Goal: Task Accomplishment & Management: Manage account settings

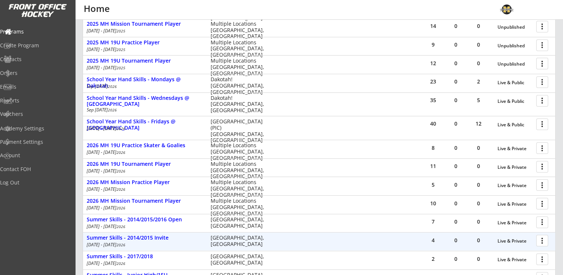
scroll to position [85, 0]
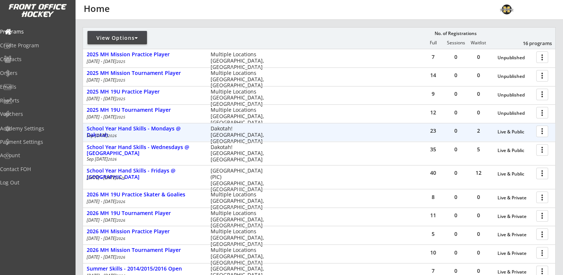
click at [542, 129] on div at bounding box center [543, 130] width 13 height 13
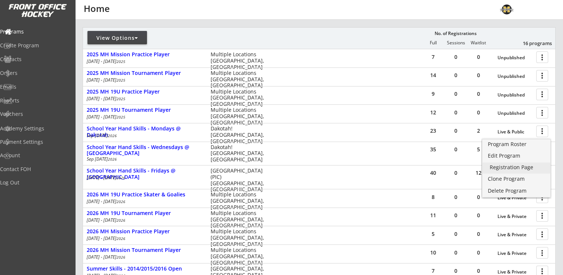
click at [511, 166] on div "Registration Page" at bounding box center [516, 166] width 53 height 5
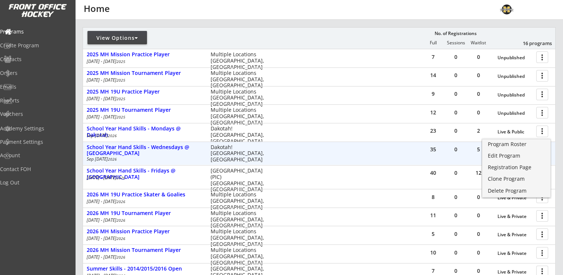
click at [384, 148] on div "35 0 5 Live & Public more_vert School Year Hand Skills - Wednesdays @ Dakotah S…" at bounding box center [319, 153] width 472 height 23
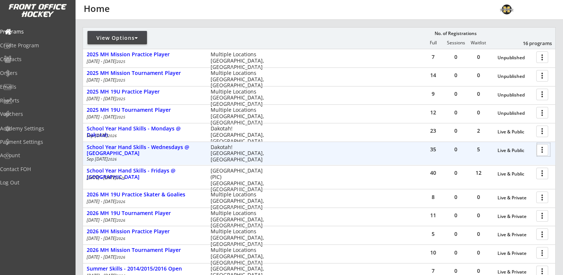
click at [548, 153] on div at bounding box center [543, 149] width 13 height 13
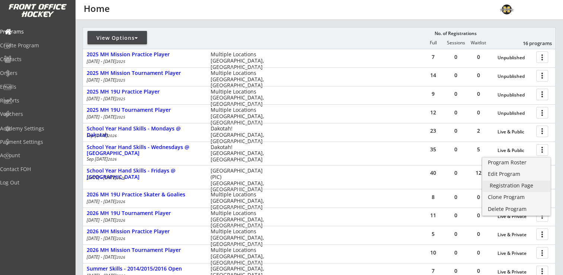
click at [519, 185] on div "Registration Page" at bounding box center [516, 185] width 53 height 5
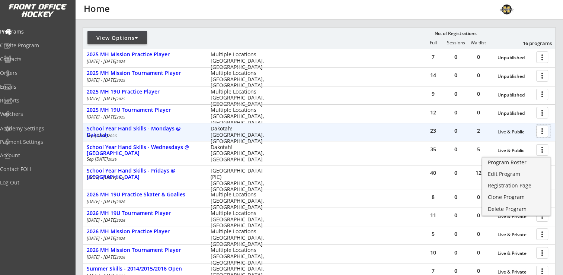
click at [545, 128] on div at bounding box center [543, 130] width 13 height 13
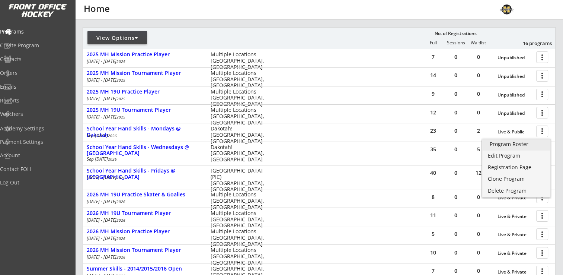
click at [510, 143] on div "Program Roster" at bounding box center [516, 143] width 53 height 5
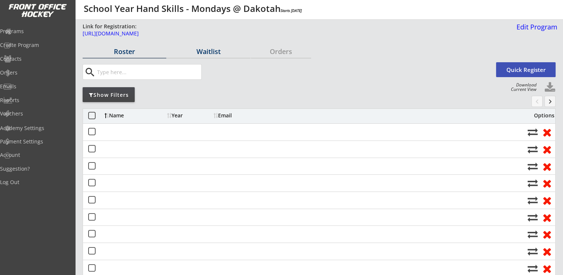
click at [210, 50] on div "Waitlist" at bounding box center [209, 51] width 84 height 7
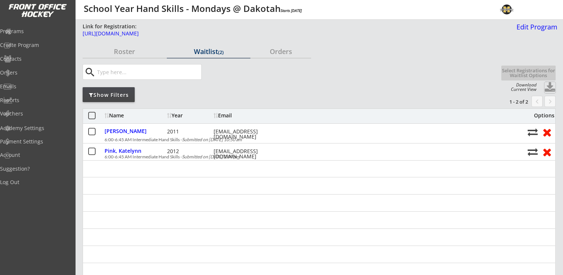
click at [549, 86] on button at bounding box center [549, 87] width 11 height 11
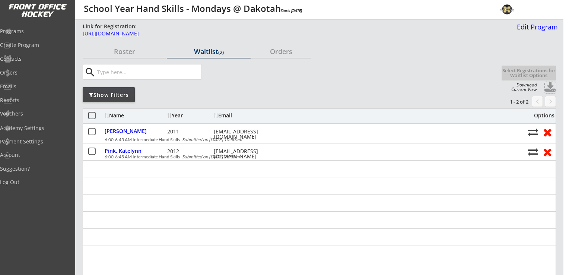
select select ""Waitlist""
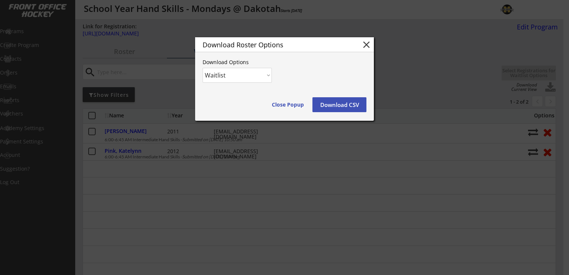
click at [339, 103] on button "Download CSV" at bounding box center [339, 104] width 54 height 15
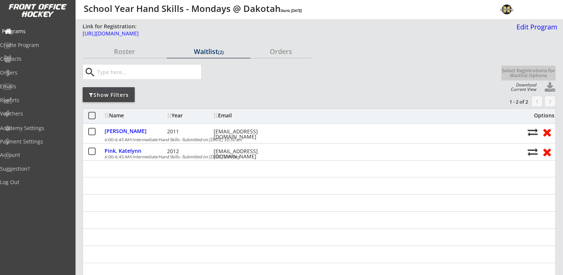
click at [33, 30] on div "Programs" at bounding box center [35, 31] width 67 height 5
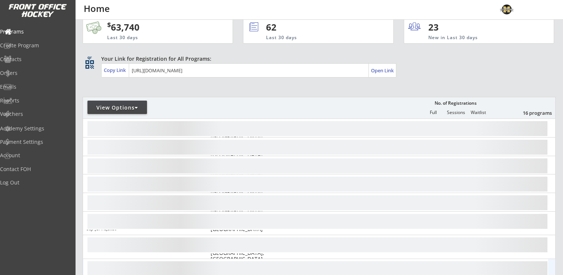
scroll to position [74, 0]
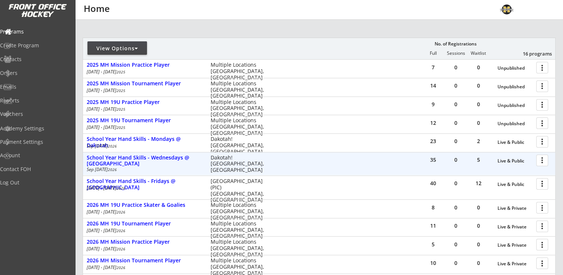
click at [542, 160] on div at bounding box center [543, 159] width 13 height 13
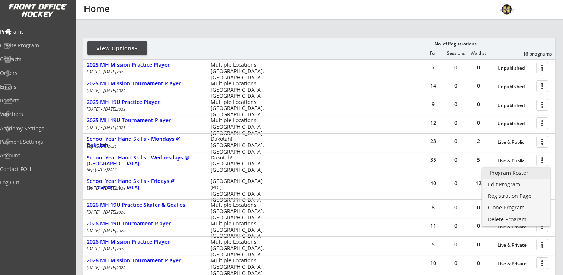
click at [530, 172] on div "Program Roster" at bounding box center [516, 172] width 53 height 5
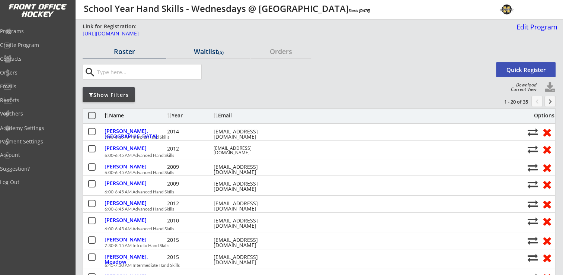
click at [213, 51] on div "Waitlist (5)" at bounding box center [209, 51] width 84 height 7
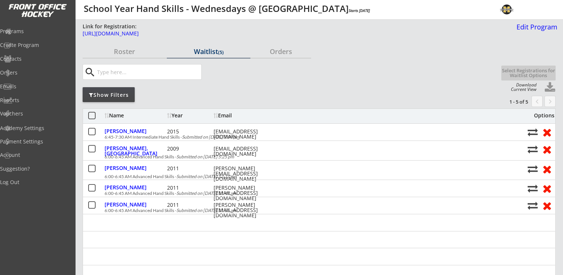
click at [551, 86] on button at bounding box center [549, 87] width 11 height 11
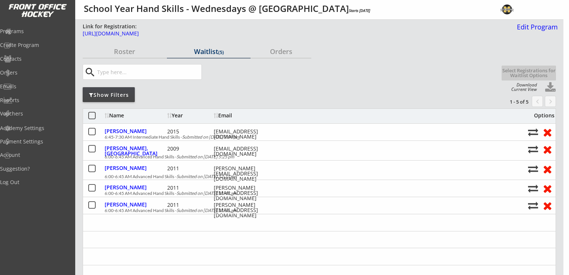
select select ""Waitlist""
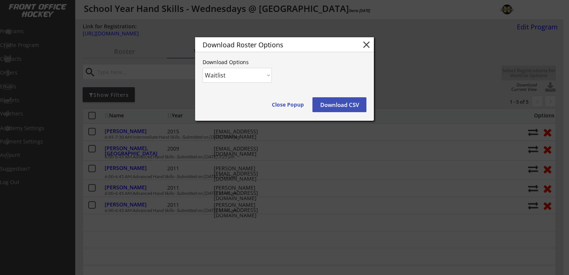
click at [357, 107] on button "Download CSV" at bounding box center [339, 104] width 54 height 15
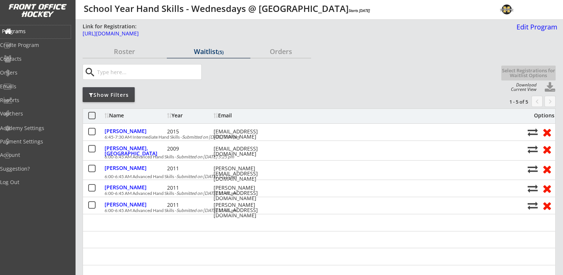
click at [35, 33] on div "Programs" at bounding box center [35, 31] width 67 height 5
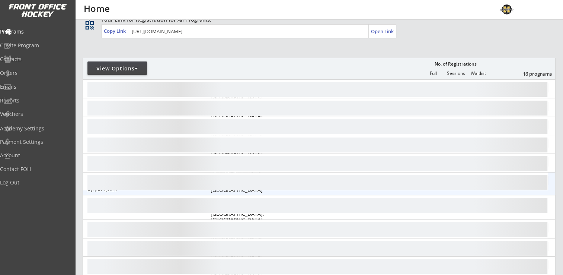
scroll to position [74, 0]
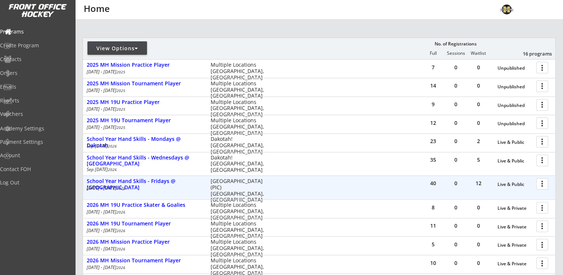
click at [545, 184] on div at bounding box center [543, 183] width 13 height 13
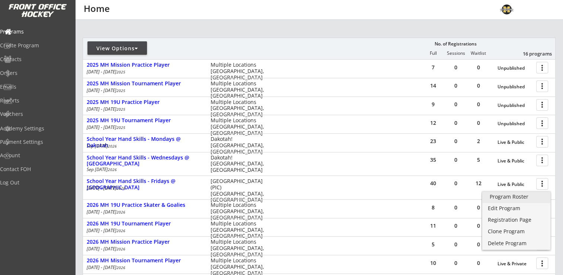
click at [514, 195] on div "Program Roster" at bounding box center [516, 196] width 53 height 5
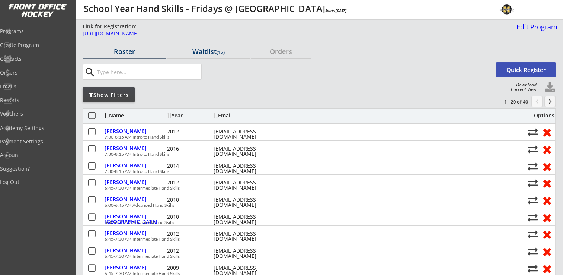
click at [205, 53] on div "Waitlist (12)" at bounding box center [209, 51] width 84 height 7
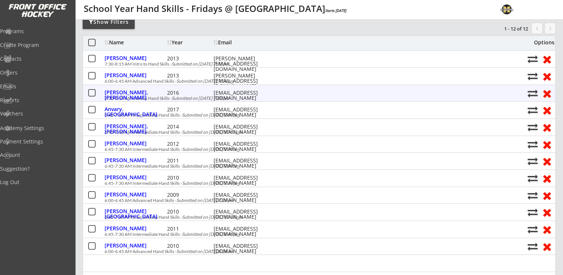
scroll to position [74, 0]
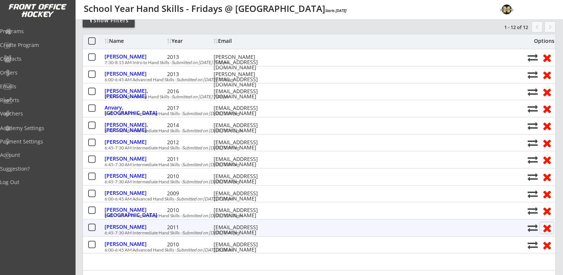
click at [547, 228] on button at bounding box center [547, 228] width 14 height 12
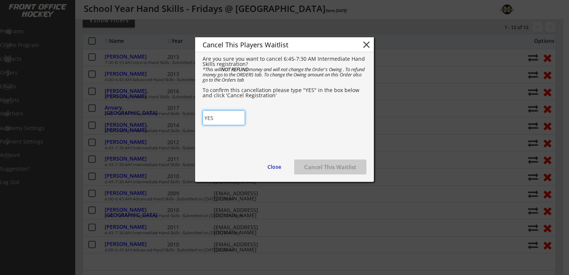
type input "YES"
click at [269, 115] on div "Cancel This Players Waitlist close Are you sure you want to cancel 6:45-7:30 AM…" at bounding box center [284, 109] width 179 height 144
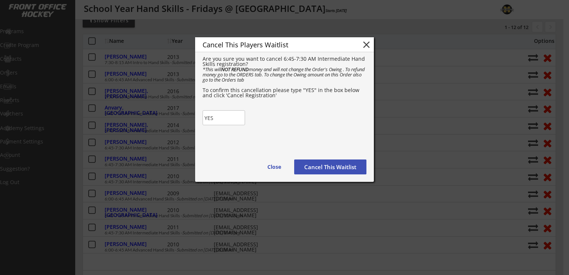
click at [335, 167] on button "Cancel This Waitlist" at bounding box center [330, 166] width 72 height 15
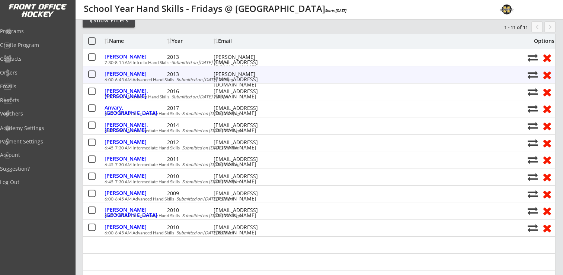
click at [548, 74] on button at bounding box center [547, 75] width 14 height 12
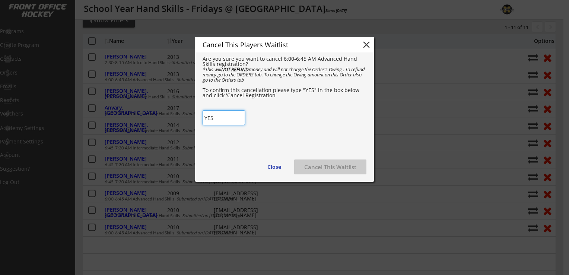
type input "YES"
click at [276, 127] on div "Cancel This Players Waitlist close Are you sure you want to cancel 6:00-6:45 AM…" at bounding box center [284, 109] width 179 height 144
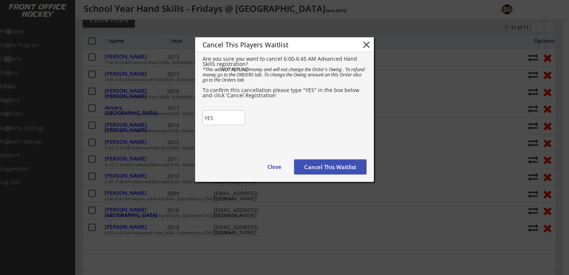
click at [353, 169] on button "Cancel This Waitlist" at bounding box center [330, 166] width 72 height 15
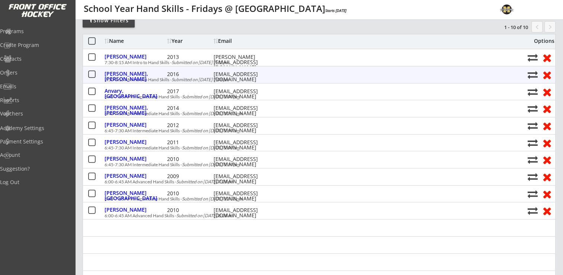
scroll to position [0, 0]
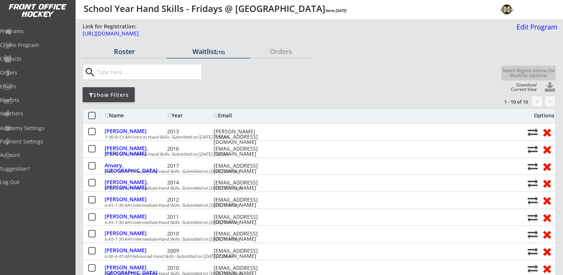
click at [119, 45] on div "Roster" at bounding box center [125, 51] width 84 height 13
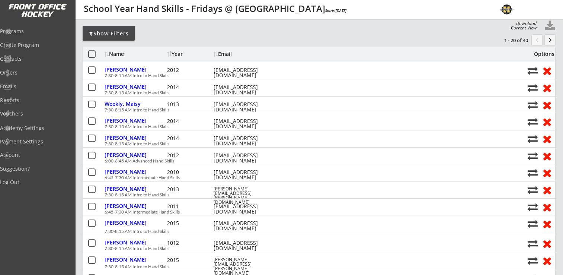
scroll to position [37, 0]
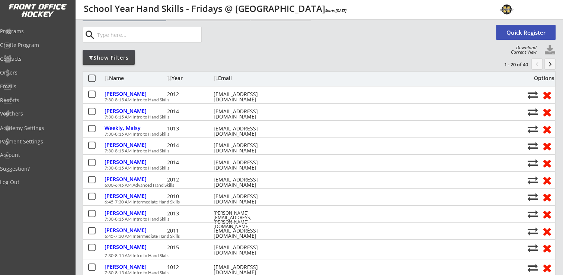
click at [550, 65] on button "keyboard_arrow_right" at bounding box center [549, 63] width 11 height 11
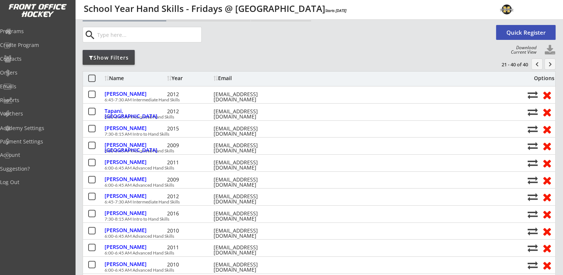
scroll to position [0, 0]
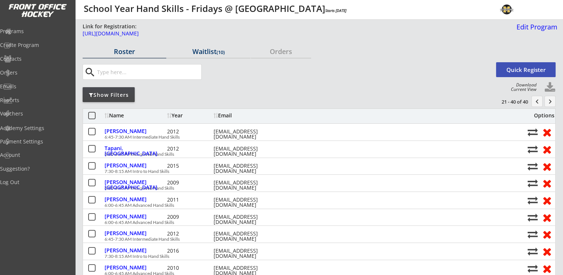
click at [212, 54] on div "Waitlist (10)" at bounding box center [209, 51] width 84 height 7
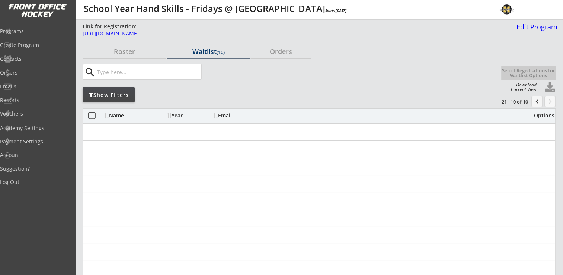
click at [535, 103] on button "chevron_left" at bounding box center [536, 101] width 11 height 11
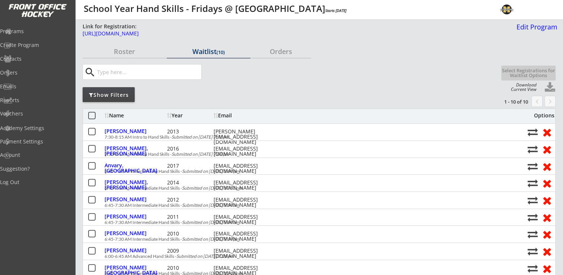
click at [553, 86] on button at bounding box center [549, 87] width 11 height 11
select select ""Waitlist""
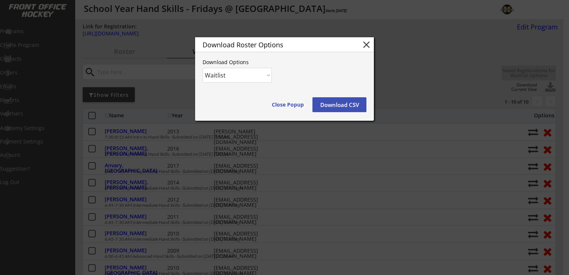
click at [333, 105] on button "Download CSV" at bounding box center [339, 104] width 54 height 15
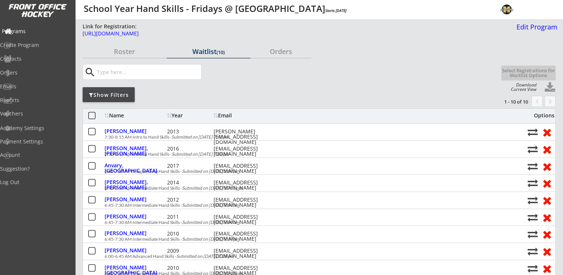
click at [31, 36] on div "Programs" at bounding box center [35, 31] width 71 height 13
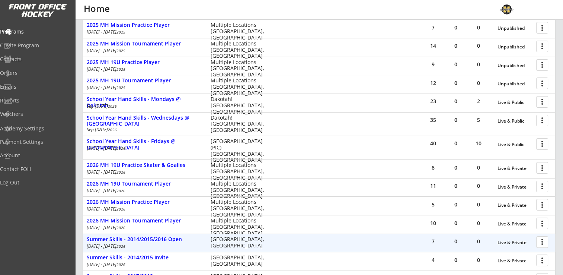
scroll to position [149, 0]
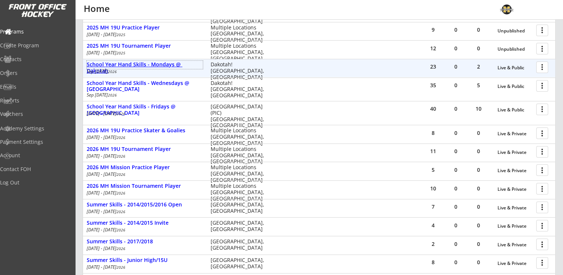
click at [142, 64] on div "School Year Hand Skills - Mondays @ Dakotah" at bounding box center [145, 67] width 116 height 13
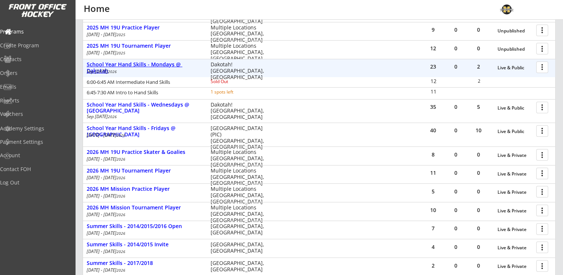
click at [142, 64] on div "School Year Hand Skills - Mondays @ Dakotah" at bounding box center [145, 67] width 116 height 13
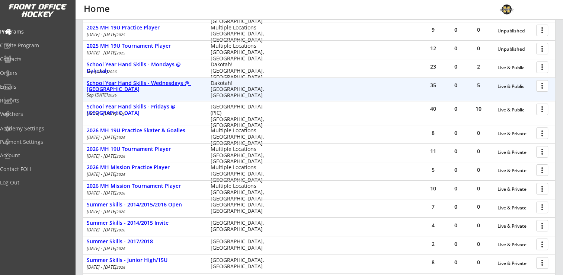
click at [142, 83] on div "School Year Hand Skills - Wednesdays @ [GEOGRAPHIC_DATA]" at bounding box center [145, 86] width 116 height 13
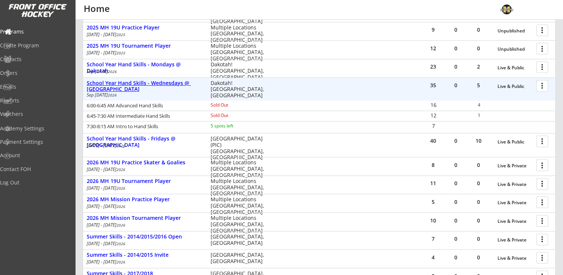
click at [142, 83] on div "School Year Hand Skills - Wednesdays @ [GEOGRAPHIC_DATA]" at bounding box center [145, 86] width 116 height 13
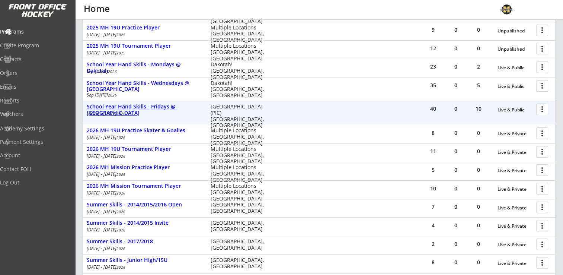
click at [144, 106] on div "School Year Hand Skills - Fridays @ [GEOGRAPHIC_DATA]" at bounding box center [145, 109] width 116 height 13
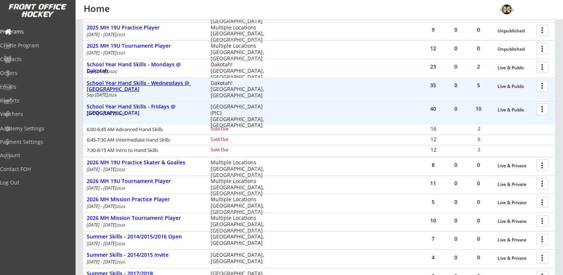
click at [170, 80] on div "School Year Hand Skills - Wednesdays @ [GEOGRAPHIC_DATA]" at bounding box center [145, 86] width 116 height 13
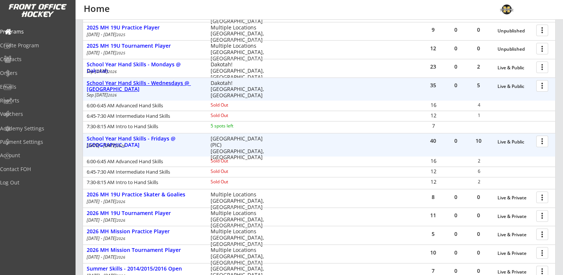
click at [170, 80] on div "School Year Hand Skills - Wednesdays @ [GEOGRAPHIC_DATA]" at bounding box center [145, 86] width 116 height 13
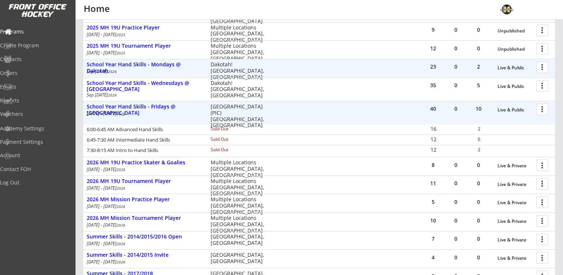
click at [172, 59] on div "23 0 2 Live & Public more_vert School Year Hand Skills - Mondays @ Dakotah [DAT…" at bounding box center [319, 68] width 472 height 18
click at [171, 64] on div "School Year Hand Skills - Mondays @ Dakotah" at bounding box center [145, 67] width 116 height 13
